Goal: Transaction & Acquisition: Purchase product/service

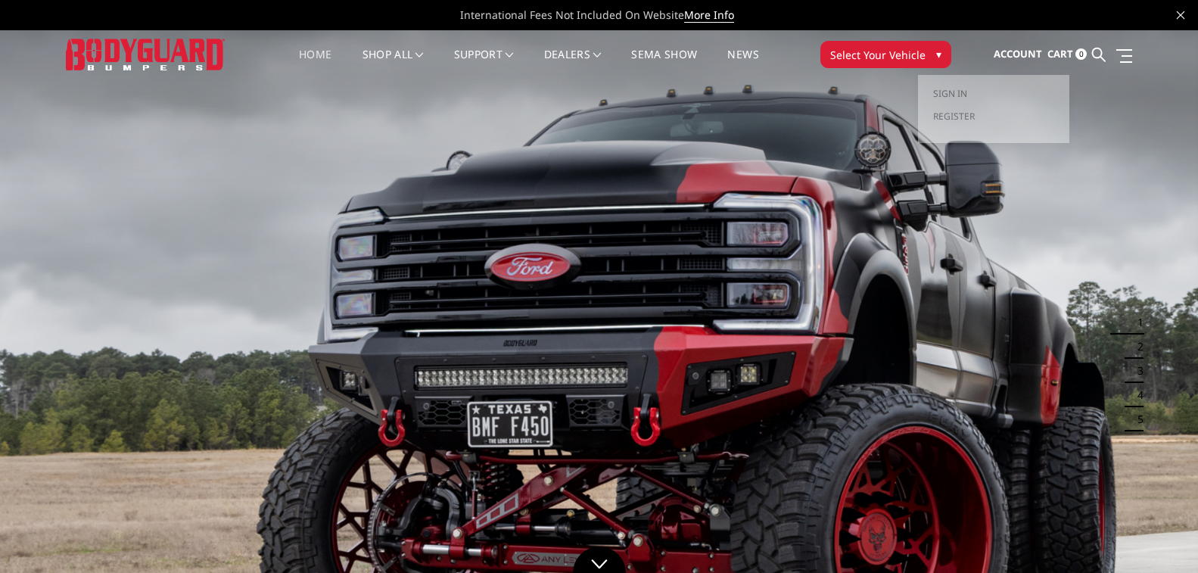
click at [1013, 59] on span "Account" at bounding box center [1018, 54] width 48 height 14
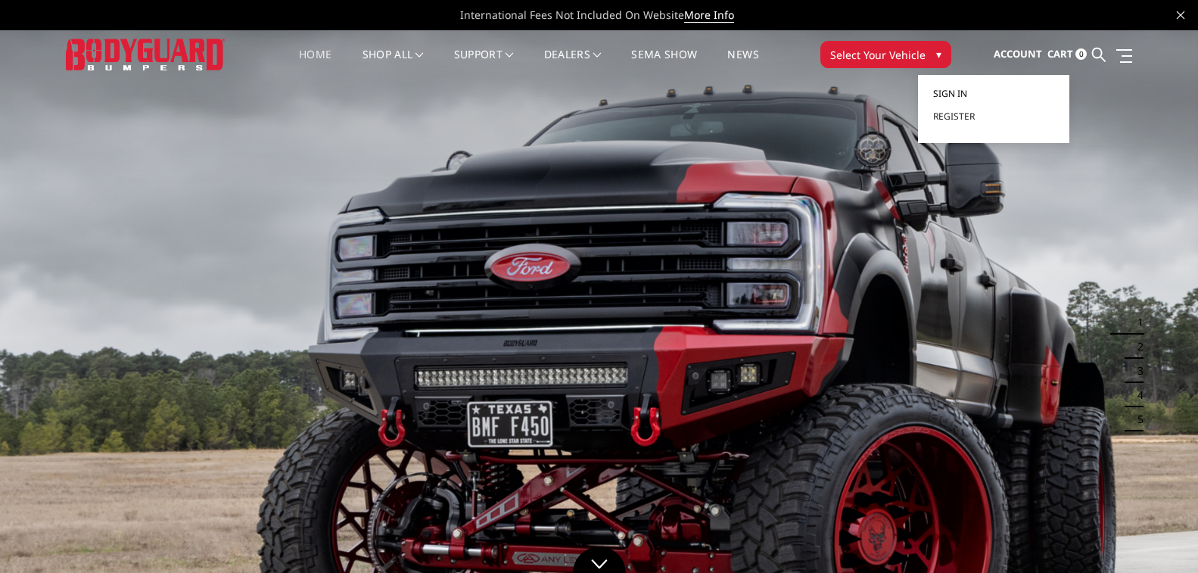
click at [979, 94] on link "Sign in" at bounding box center [993, 94] width 121 height 23
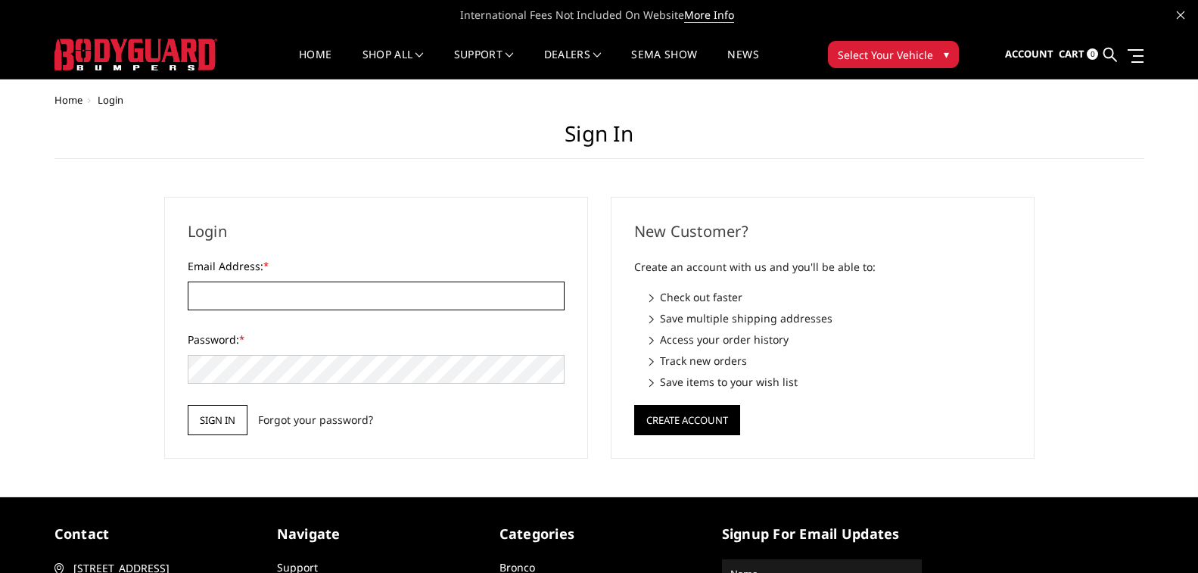
type input "[EMAIL_ADDRESS][DOMAIN_NAME]"
click at [241, 419] on input "Sign in" at bounding box center [218, 420] width 60 height 30
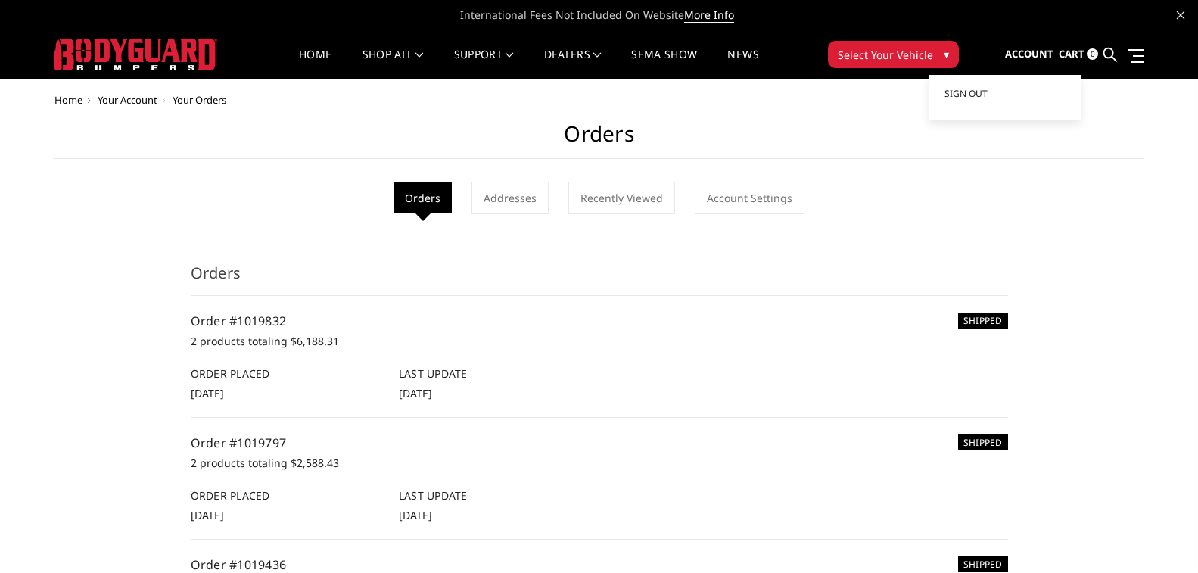
click at [1015, 52] on span "Account" at bounding box center [1029, 54] width 48 height 14
click at [1003, 84] on link "Sign out" at bounding box center [1005, 94] width 121 height 23
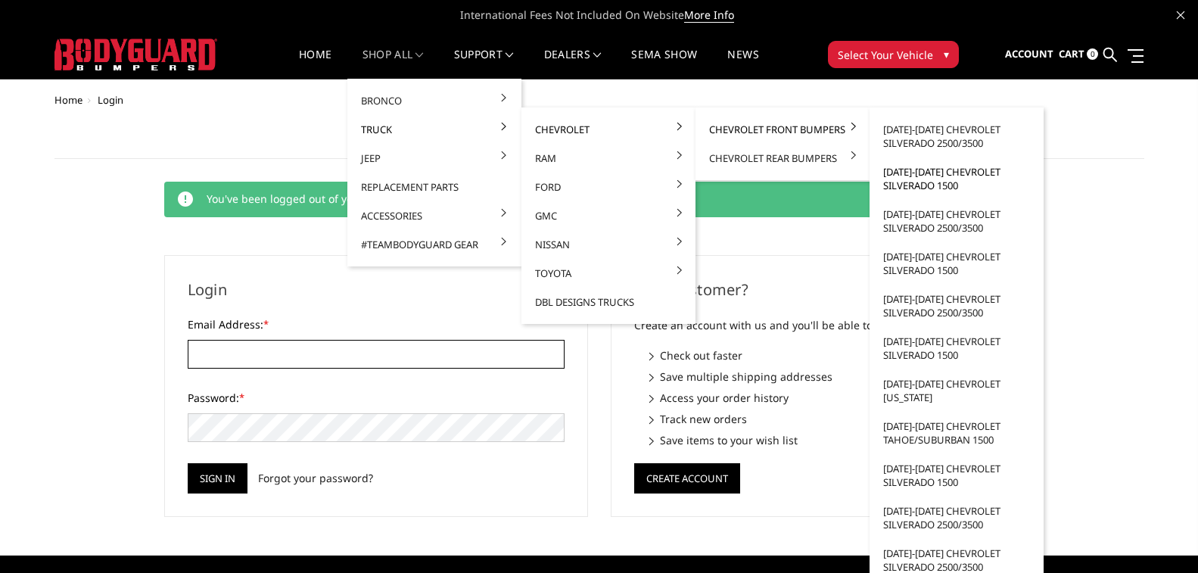
type input "bruners.ecc@gmail.com"
click at [956, 185] on ul "2024-2025 Chevrolet Silverado 2500/3500 2022-2025 Chevrolet Silverado 1500 2020…" at bounding box center [957, 503] width 174 height 792
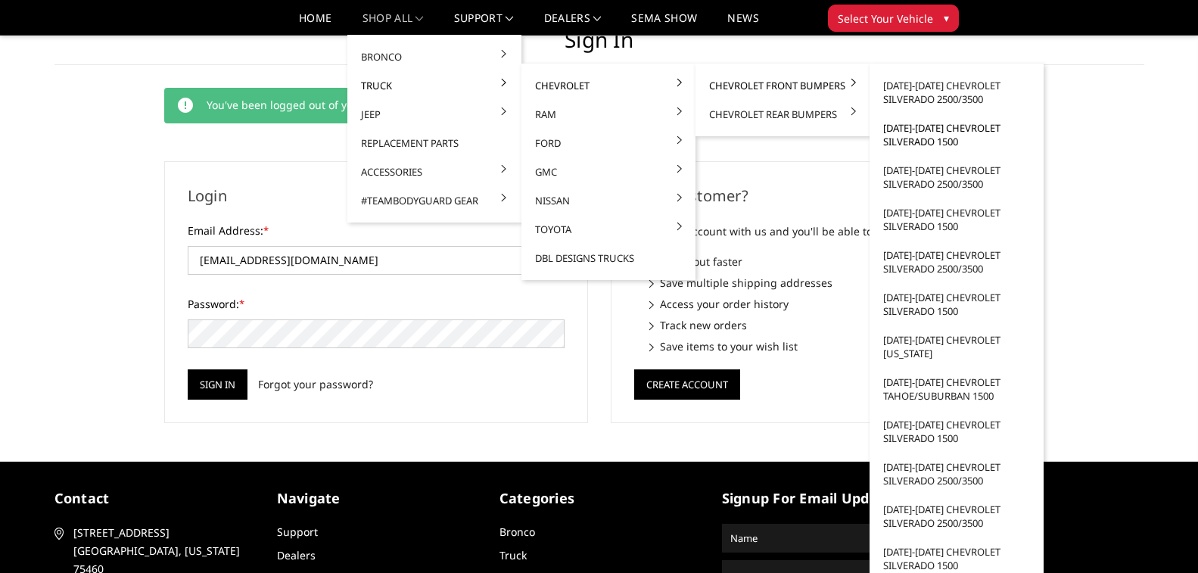
scroll to position [76, 0]
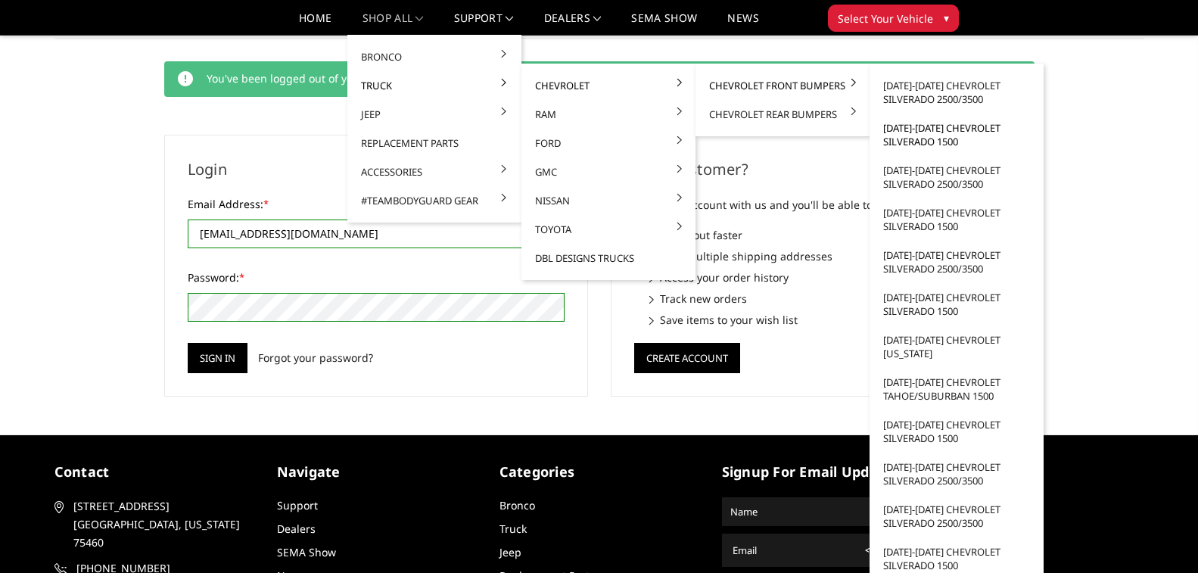
click at [934, 134] on link "[DATE]-[DATE] Chevrolet Silverado 1500" at bounding box center [957, 135] width 162 height 42
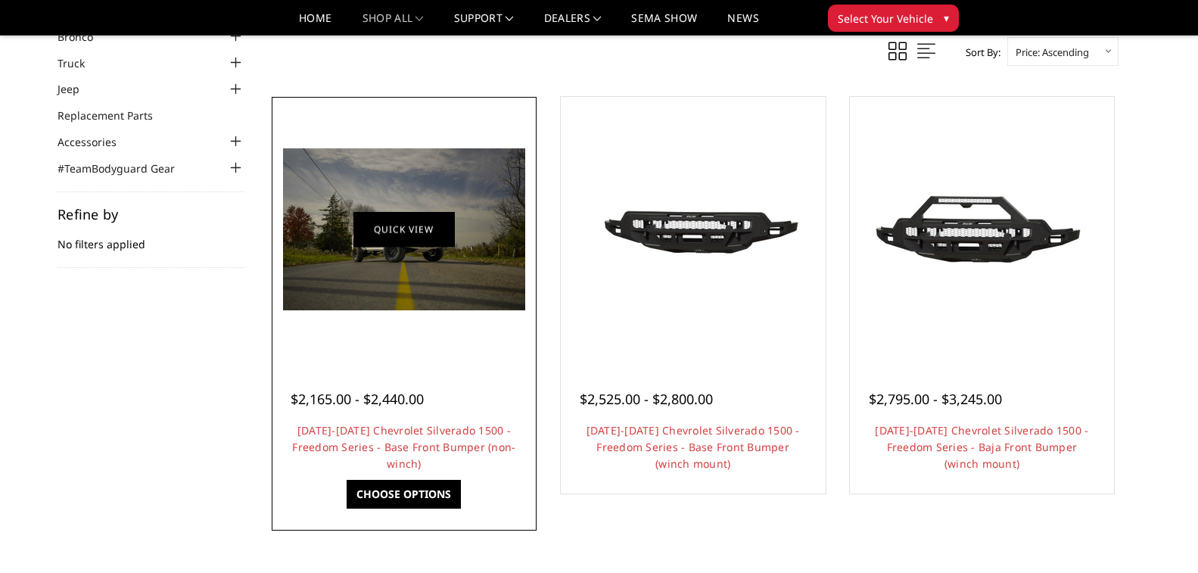
scroll to position [76, 0]
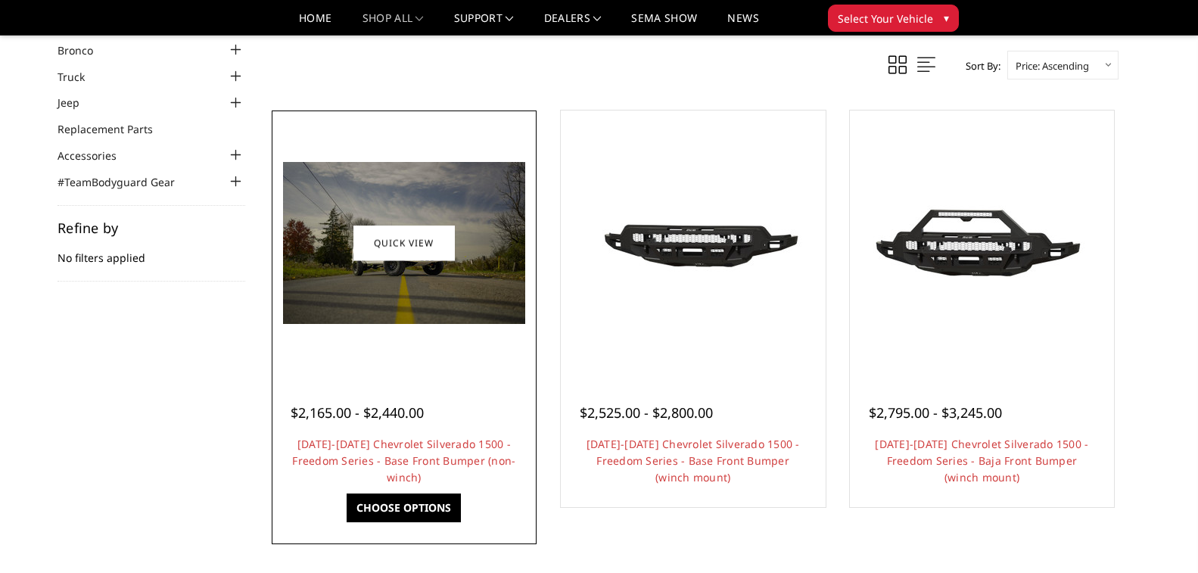
click at [436, 296] on img at bounding box center [404, 243] width 242 height 162
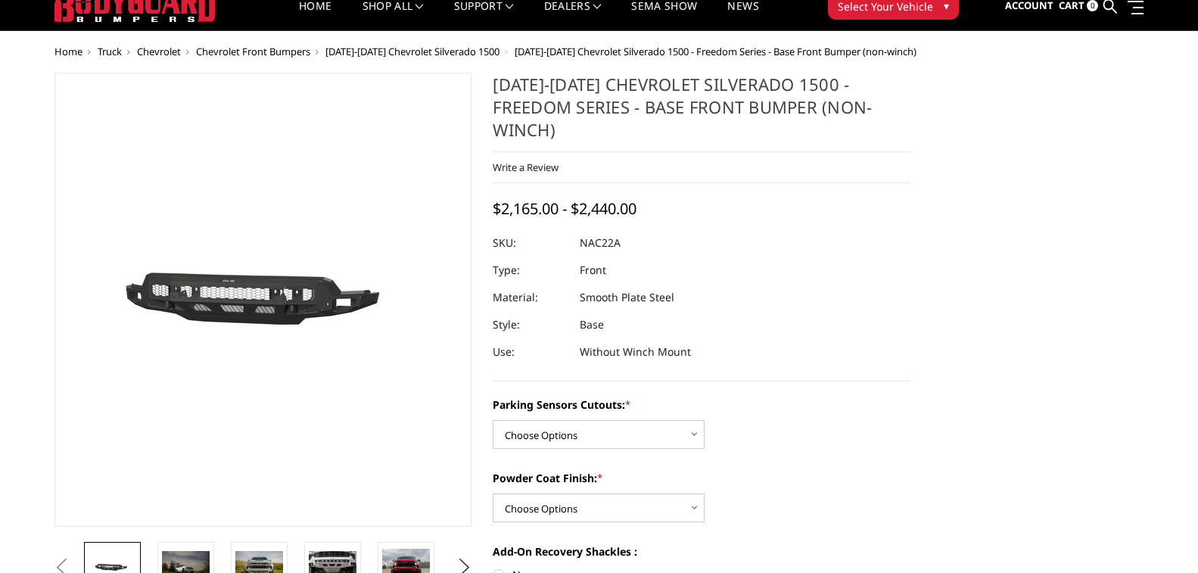
scroll to position [76, 0]
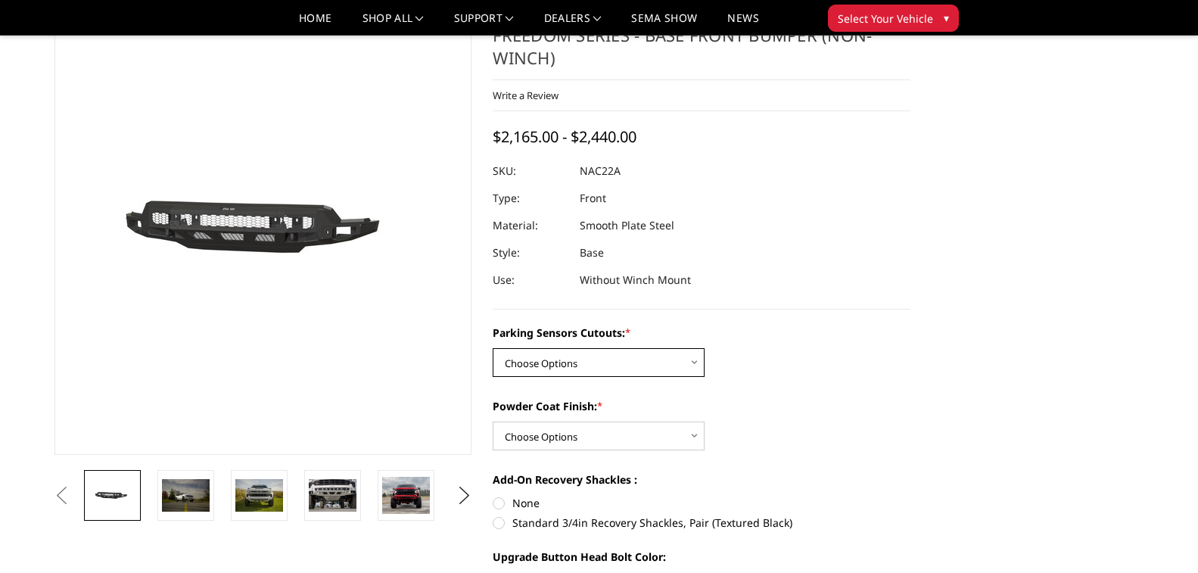
click at [644, 348] on select "Choose Options Yes - I have parking sensors No - I do NOT have parking sensors" at bounding box center [599, 362] width 212 height 29
select select "4362"
click at [493, 348] on select "Choose Options Yes - I have parking sensors No - I do NOT have parking sensors" at bounding box center [599, 362] width 212 height 29
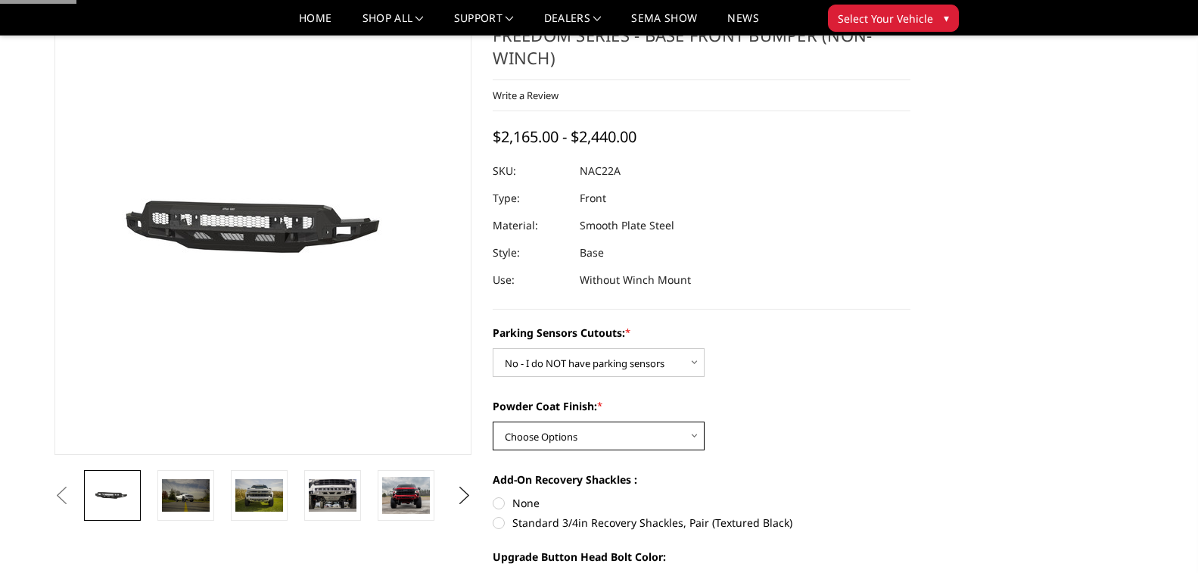
click at [631, 422] on select "Choose Options Bare Metal Textured Black Powder Coat" at bounding box center [599, 436] width 212 height 29
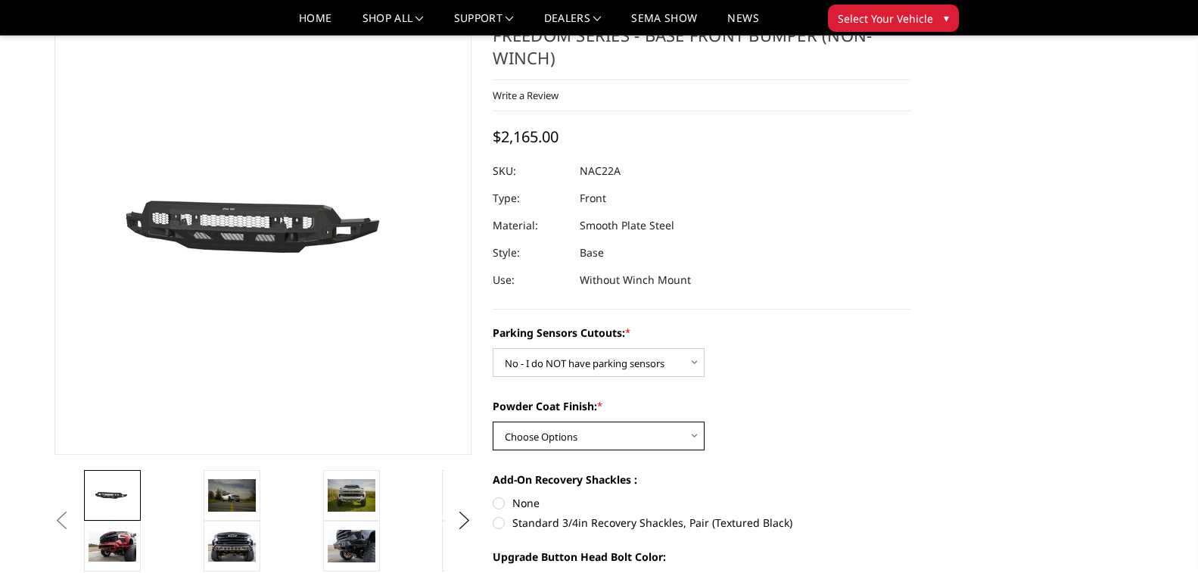
select select "4370"
click at [493, 422] on select "Choose Options Bare Metal Textured Black Powder Coat" at bounding box center [599, 436] width 212 height 29
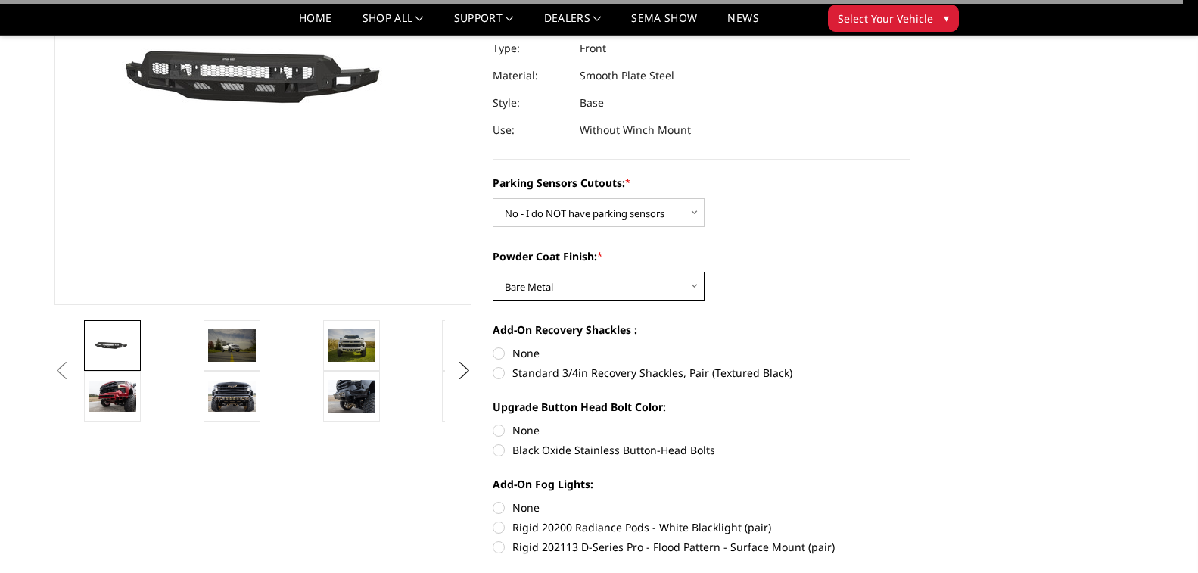
scroll to position [227, 0]
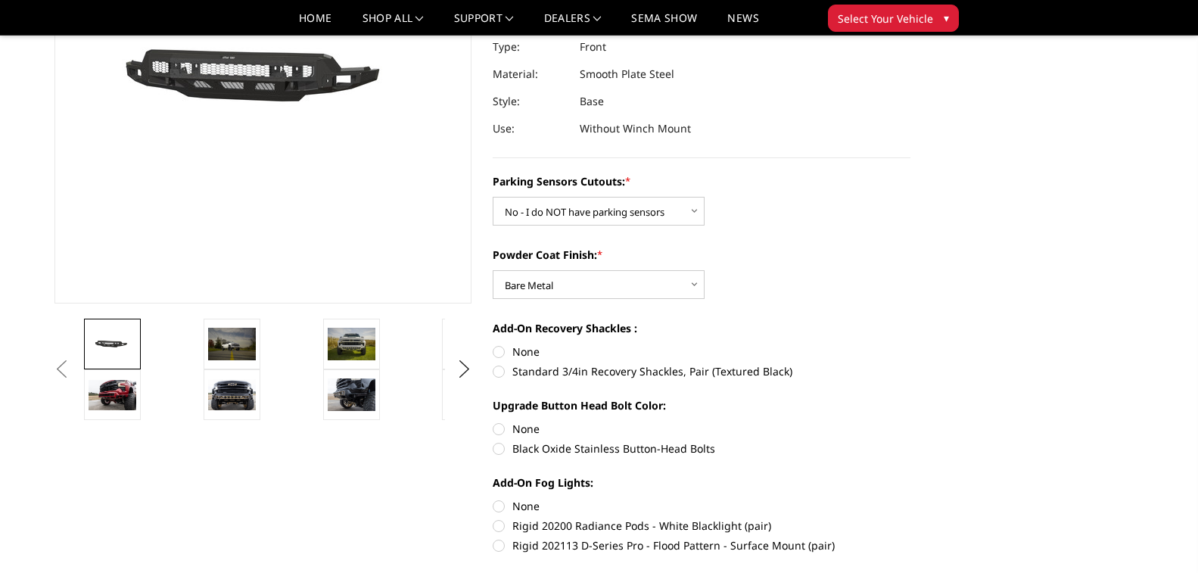
click at [531, 344] on label "None" at bounding box center [702, 352] width 418 height 16
click at [494, 344] on input "None" at bounding box center [493, 344] width 1 height 1
radio input "true"
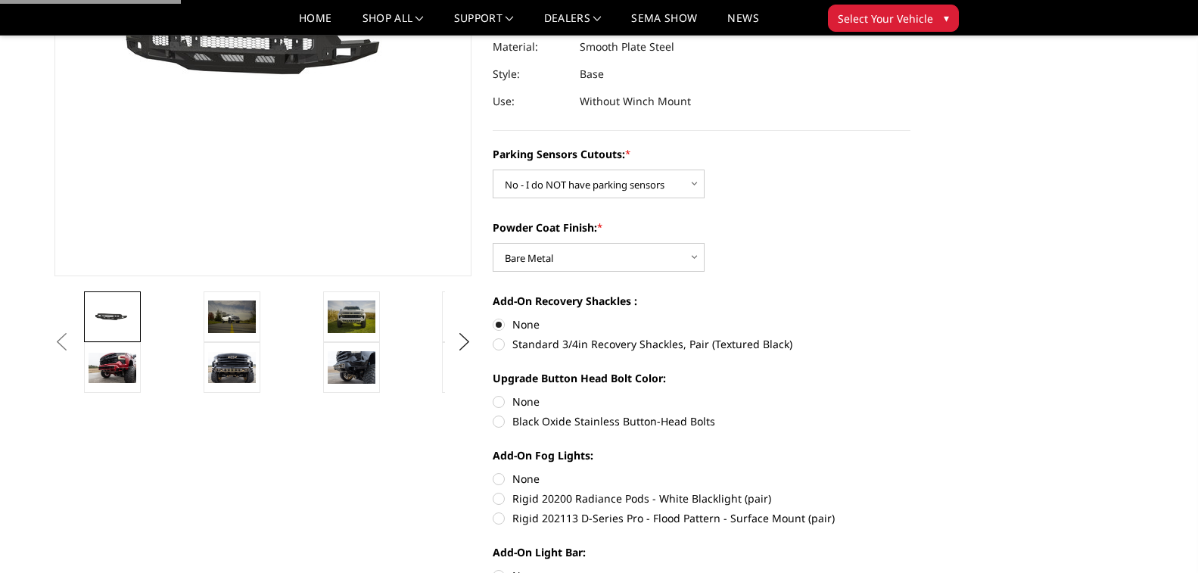
scroll to position [303, 0]
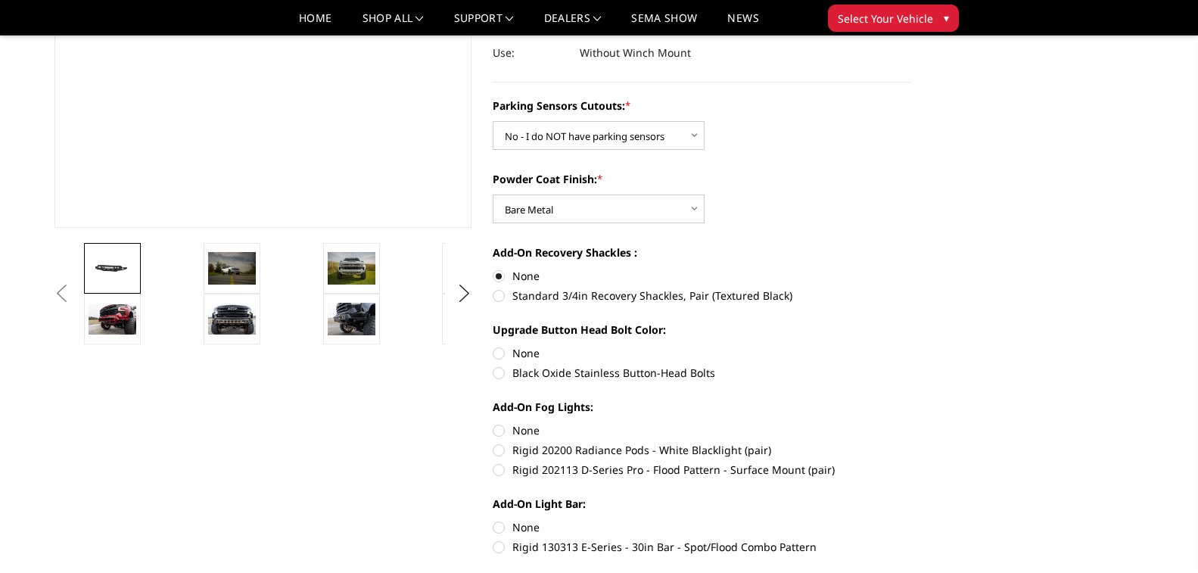
click at [510, 345] on label "None" at bounding box center [702, 353] width 418 height 16
click at [494, 345] on input "None" at bounding box center [493, 345] width 1 height 1
radio input "true"
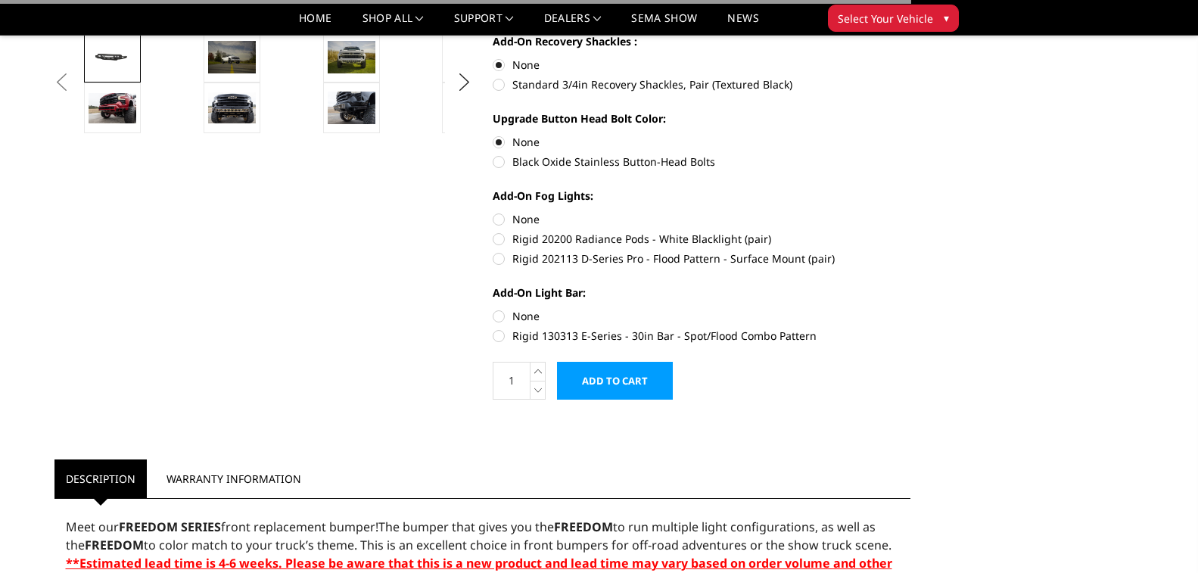
scroll to position [530, 0]
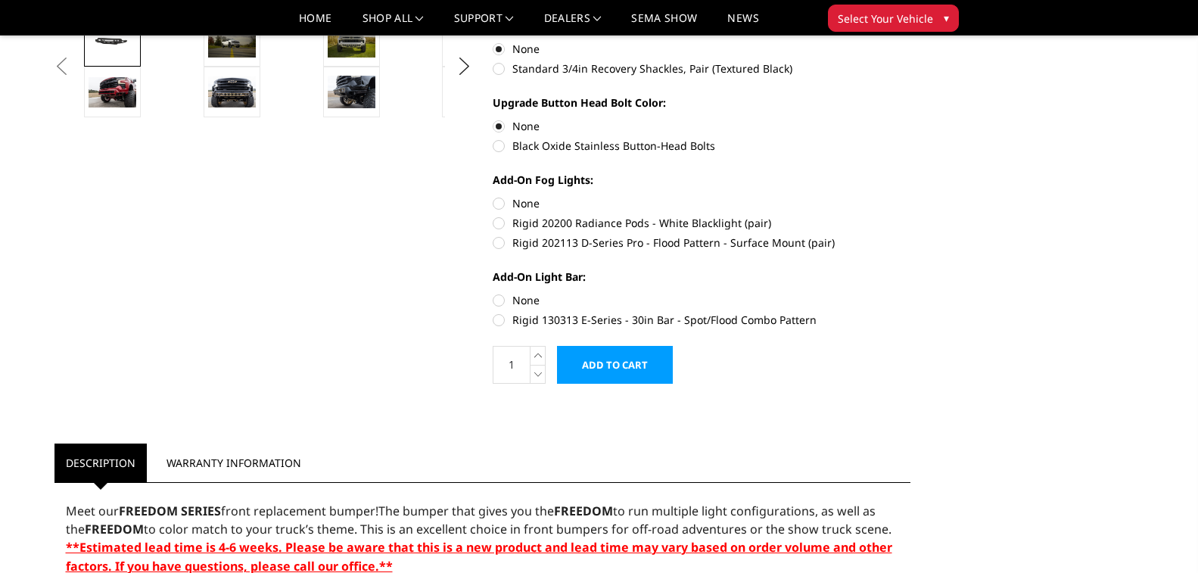
click at [520, 195] on label "None" at bounding box center [702, 203] width 418 height 16
click at [494, 195] on input "None" at bounding box center [493, 195] width 1 height 1
radio input "true"
click at [530, 292] on label "None" at bounding box center [702, 300] width 418 height 16
click at [494, 292] on input "None" at bounding box center [493, 292] width 1 height 1
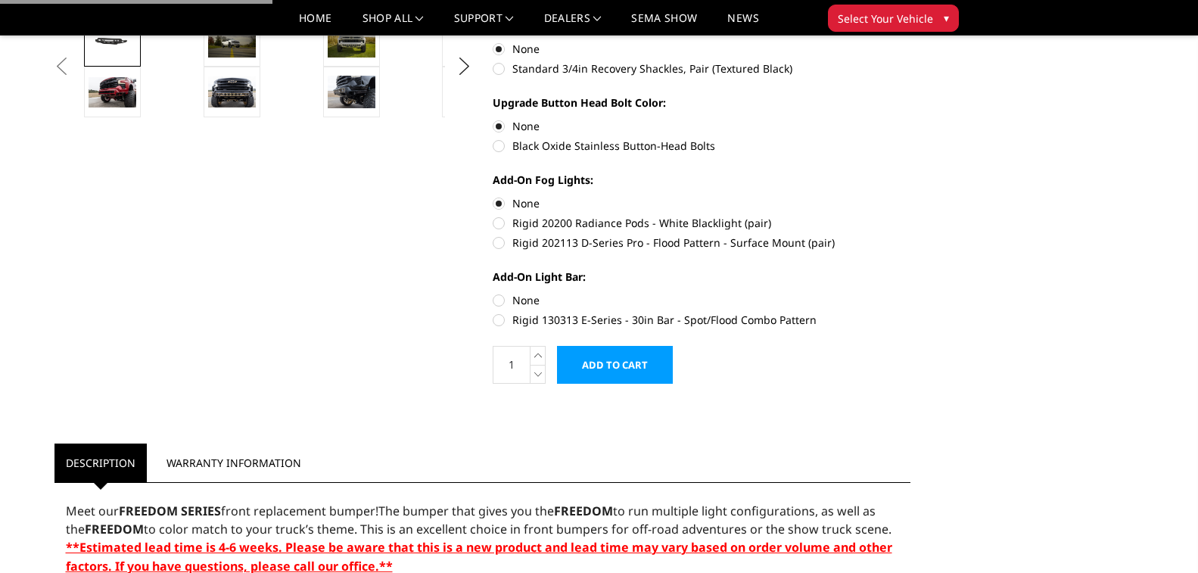
radio input "true"
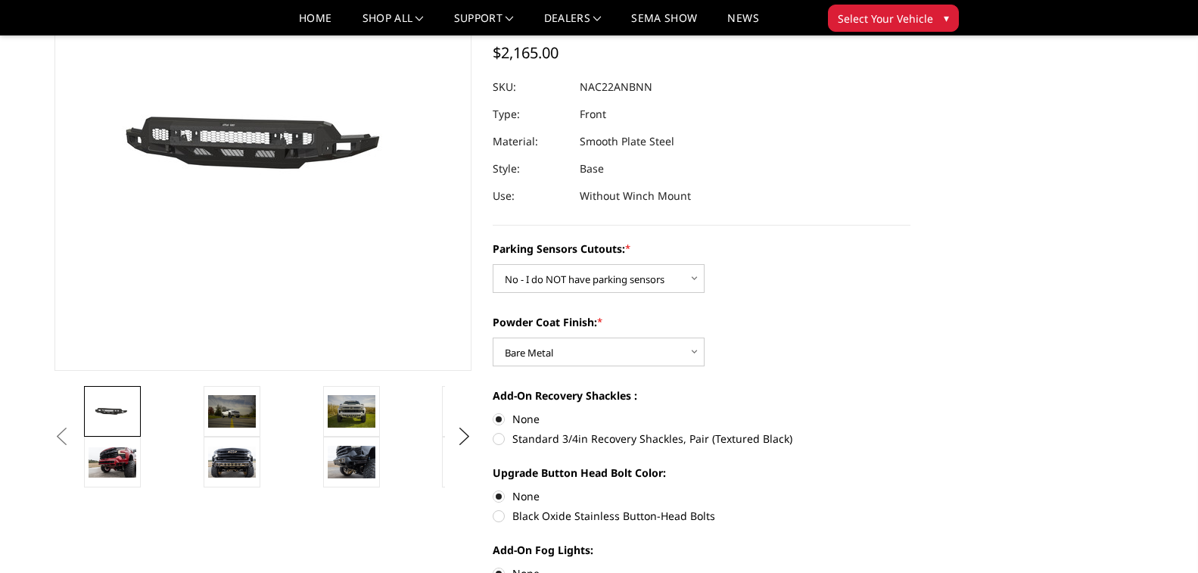
scroll to position [0, 0]
